Goal: Task Accomplishment & Management: Manage account settings

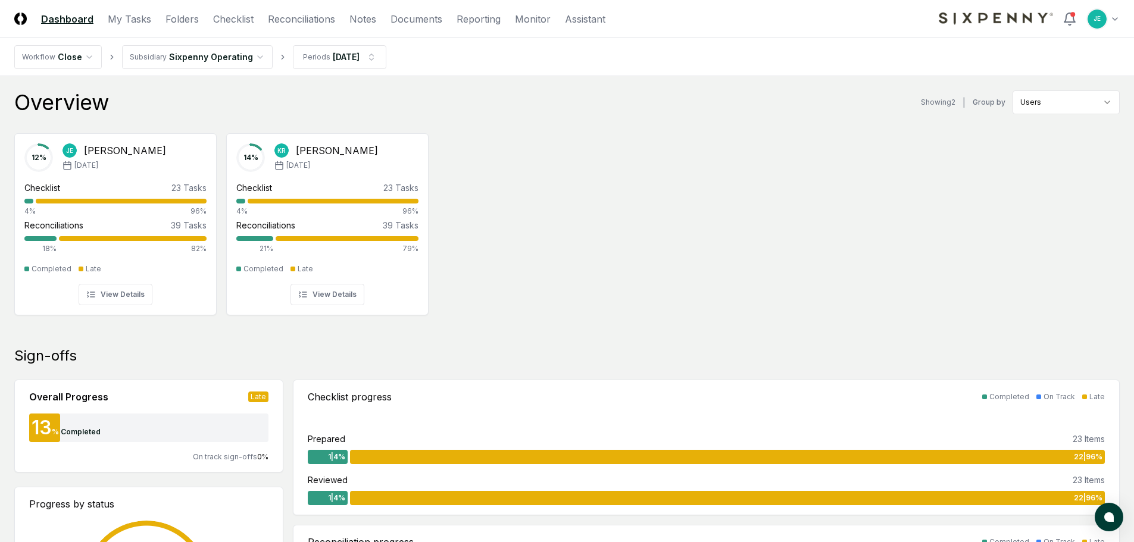
click at [342, 70] on nav "Workflow Close Subsidiary Sixpenny Operating Periods [DATE]" at bounding box center [567, 57] width 1134 height 38
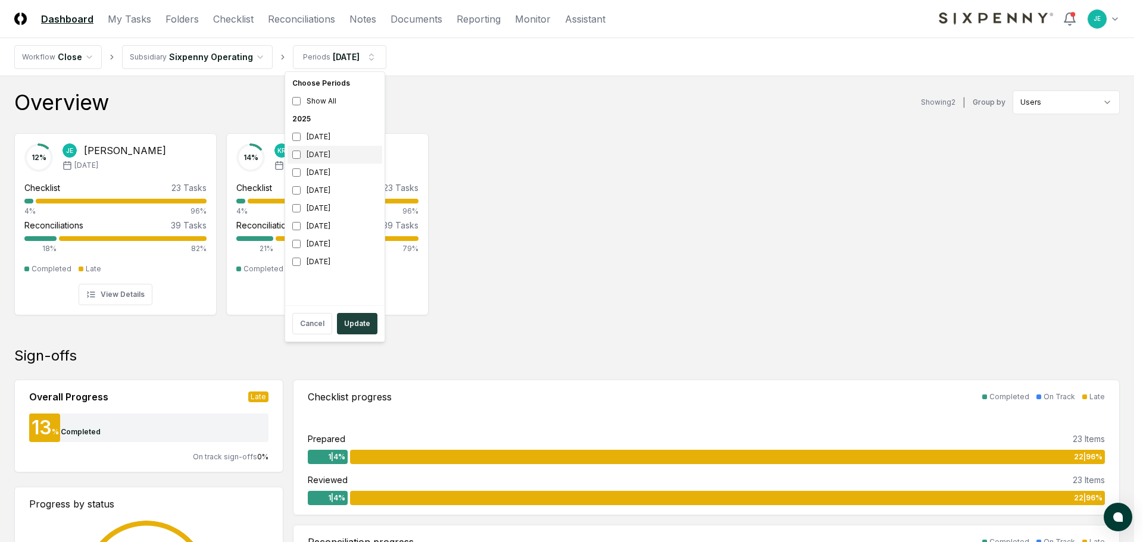
click at [317, 150] on div "[DATE]" at bounding box center [334, 155] width 95 height 18
click at [303, 161] on div "[DATE]" at bounding box center [334, 155] width 95 height 18
click at [355, 318] on button "Update" at bounding box center [357, 323] width 40 height 21
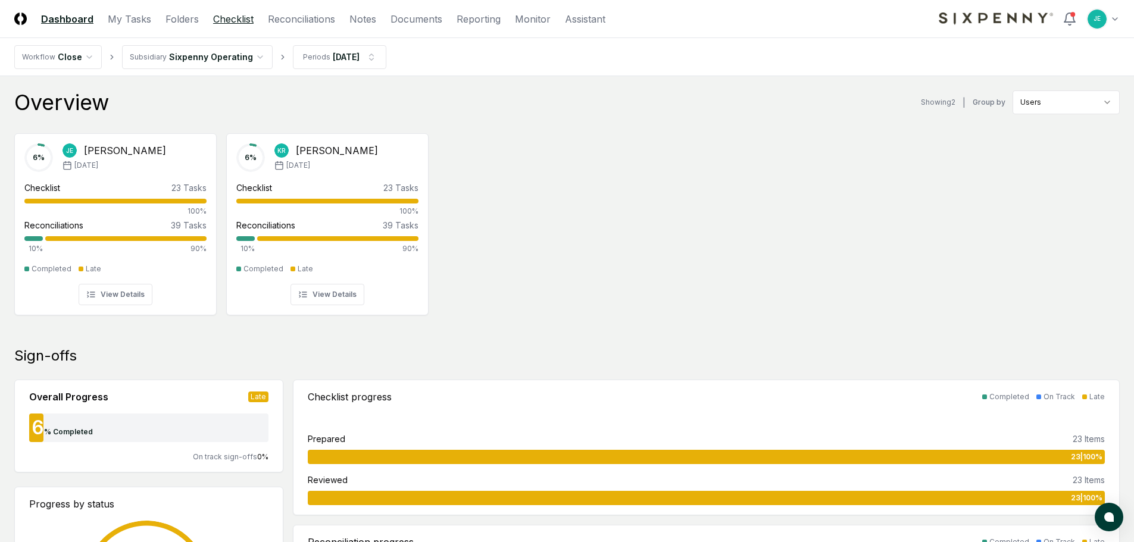
click at [248, 17] on link "Checklist" at bounding box center [233, 19] width 40 height 14
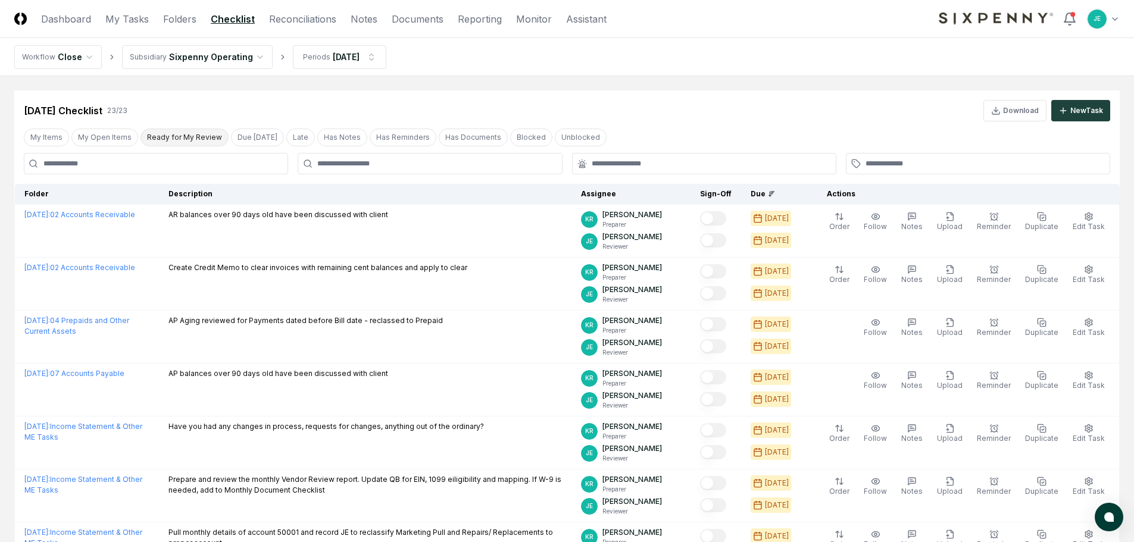
click at [163, 130] on button "Ready for My Review" at bounding box center [184, 138] width 88 height 18
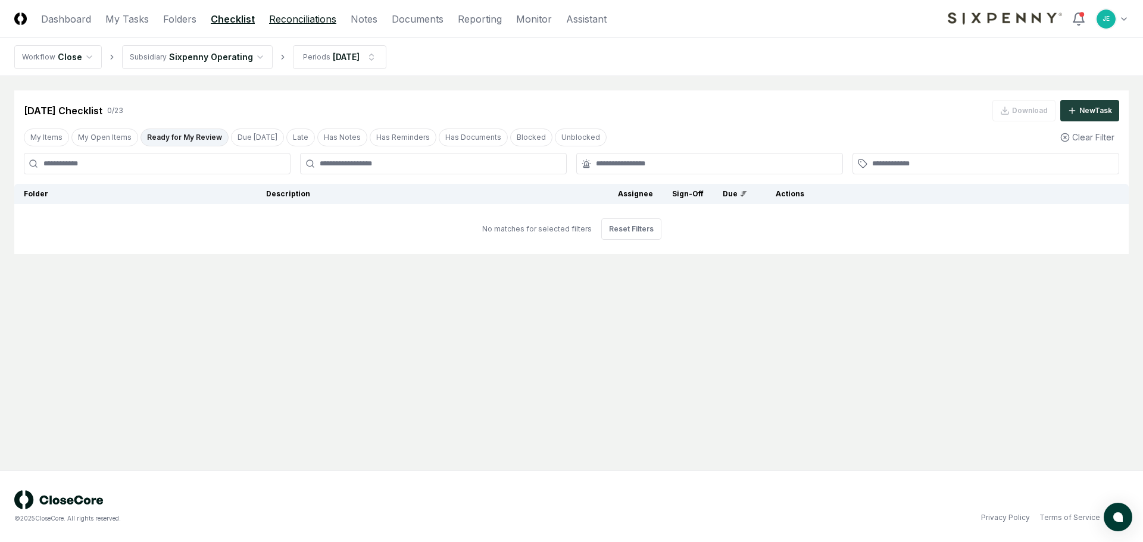
click at [293, 15] on link "Reconciliations" at bounding box center [302, 19] width 67 height 14
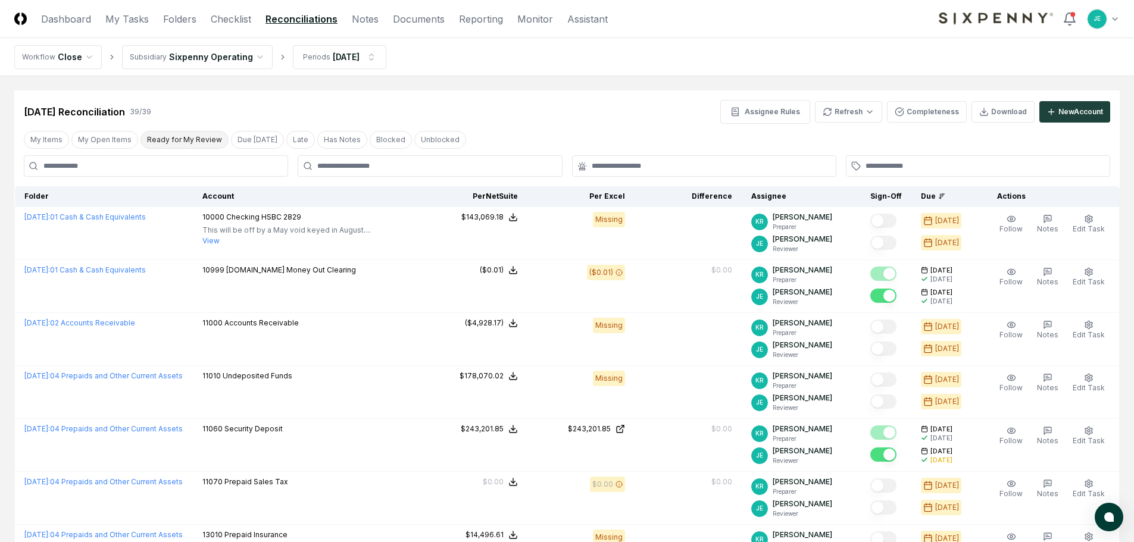
click at [201, 133] on button "Ready for My Review" at bounding box center [184, 140] width 88 height 18
